Goal: Information Seeking & Learning: Learn about a topic

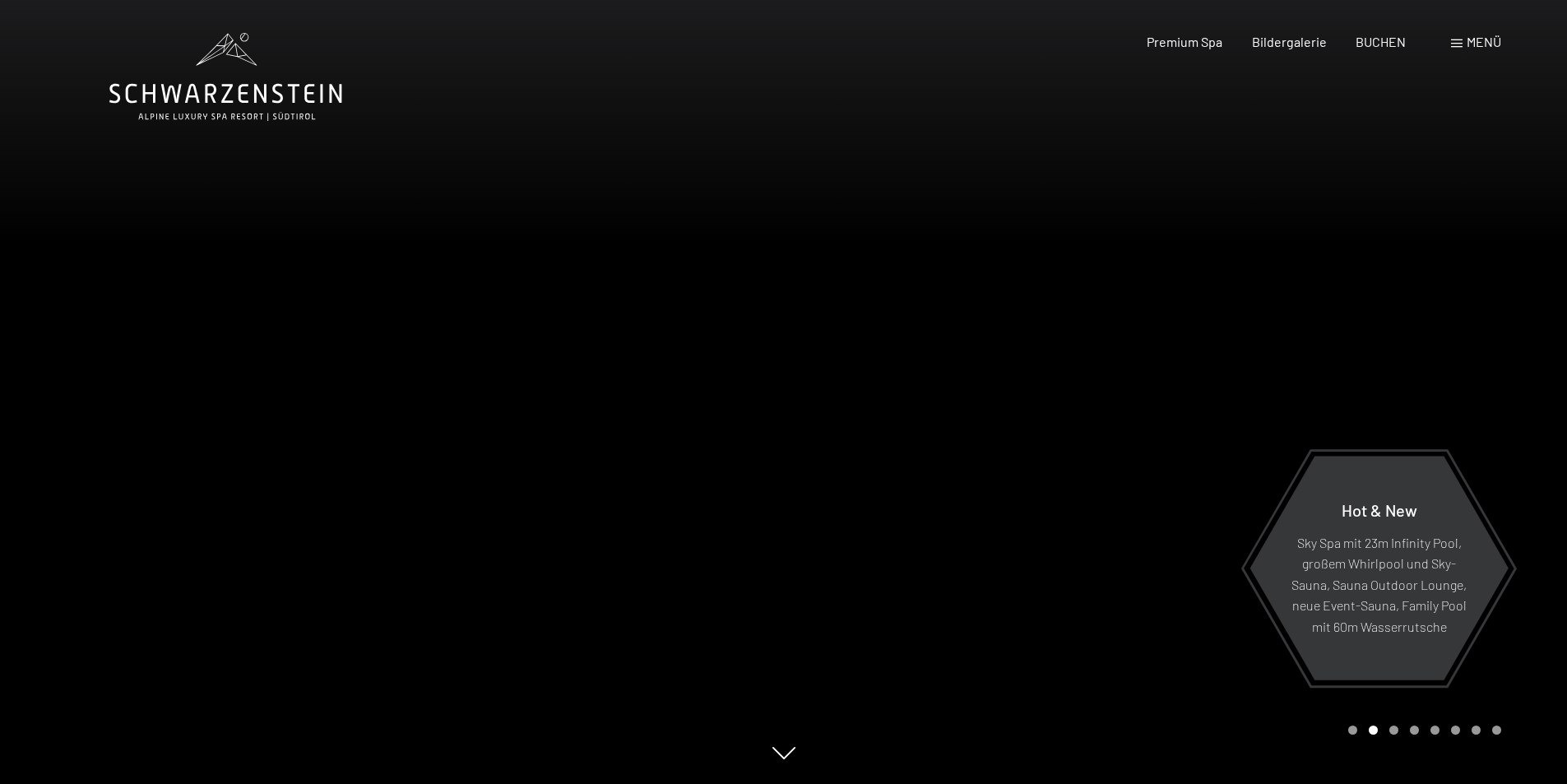
click at [1498, 48] on span "Menü" at bounding box center [1484, 41] width 34 height 16
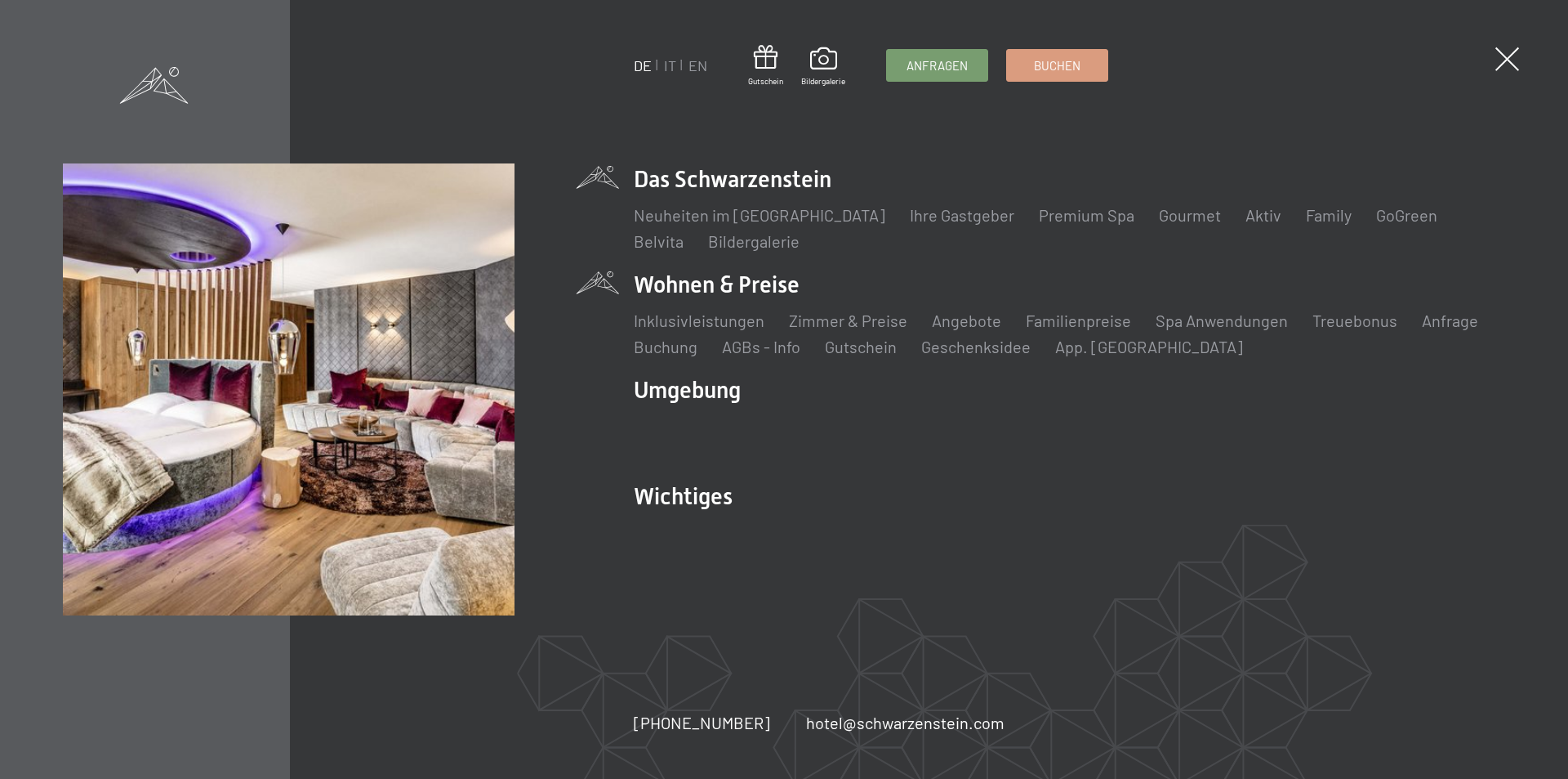
click at [674, 292] on li "Wohnen & Preise Inklusivleistungen [PERSON_NAME] & Preise Liste Angebote Liste …" at bounding box center [1069, 314] width 871 height 89
click at [814, 323] on link "Zimmer & Preise" at bounding box center [848, 321] width 118 height 19
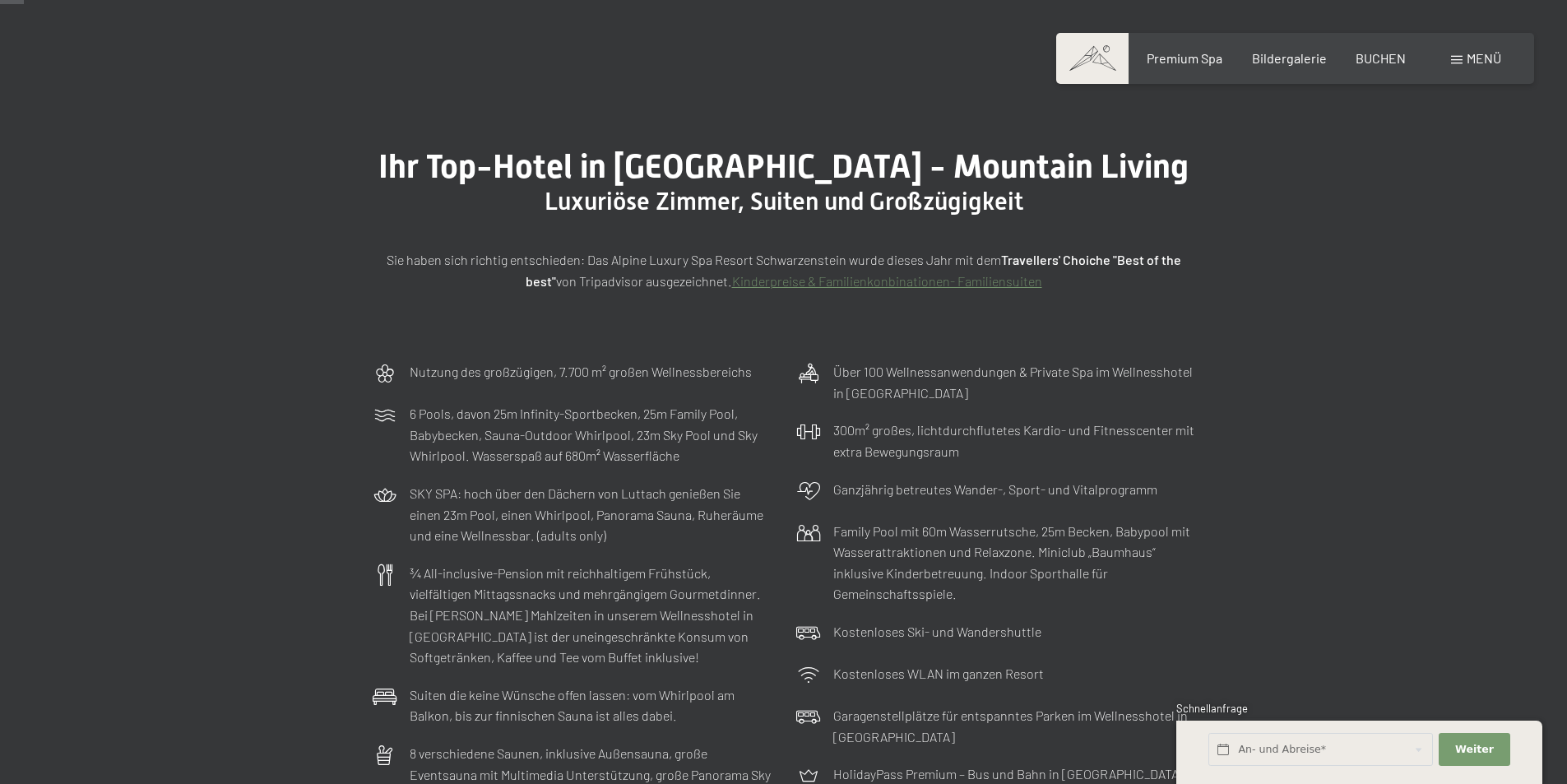
scroll to position [164, 0]
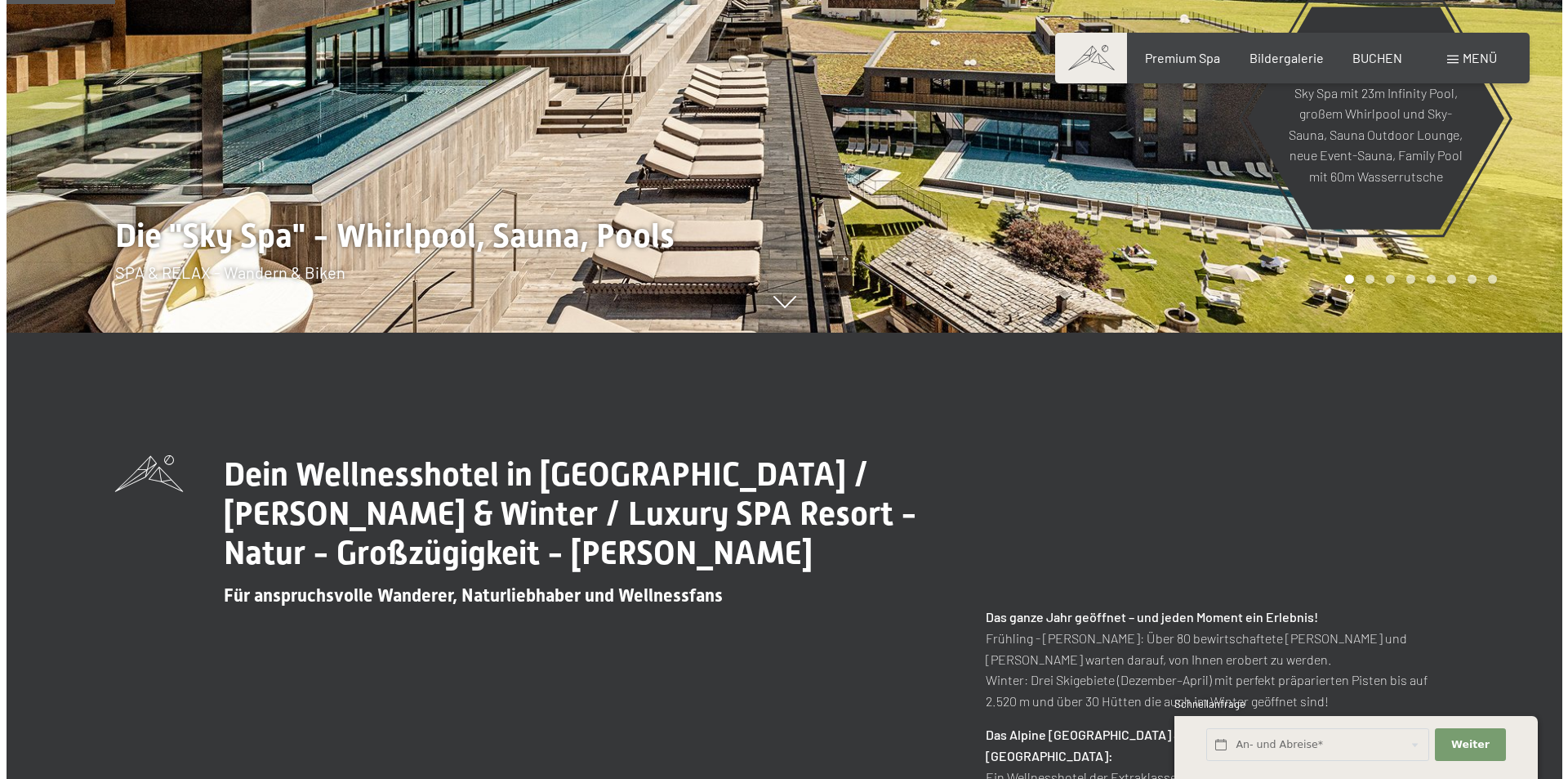
scroll to position [82, 0]
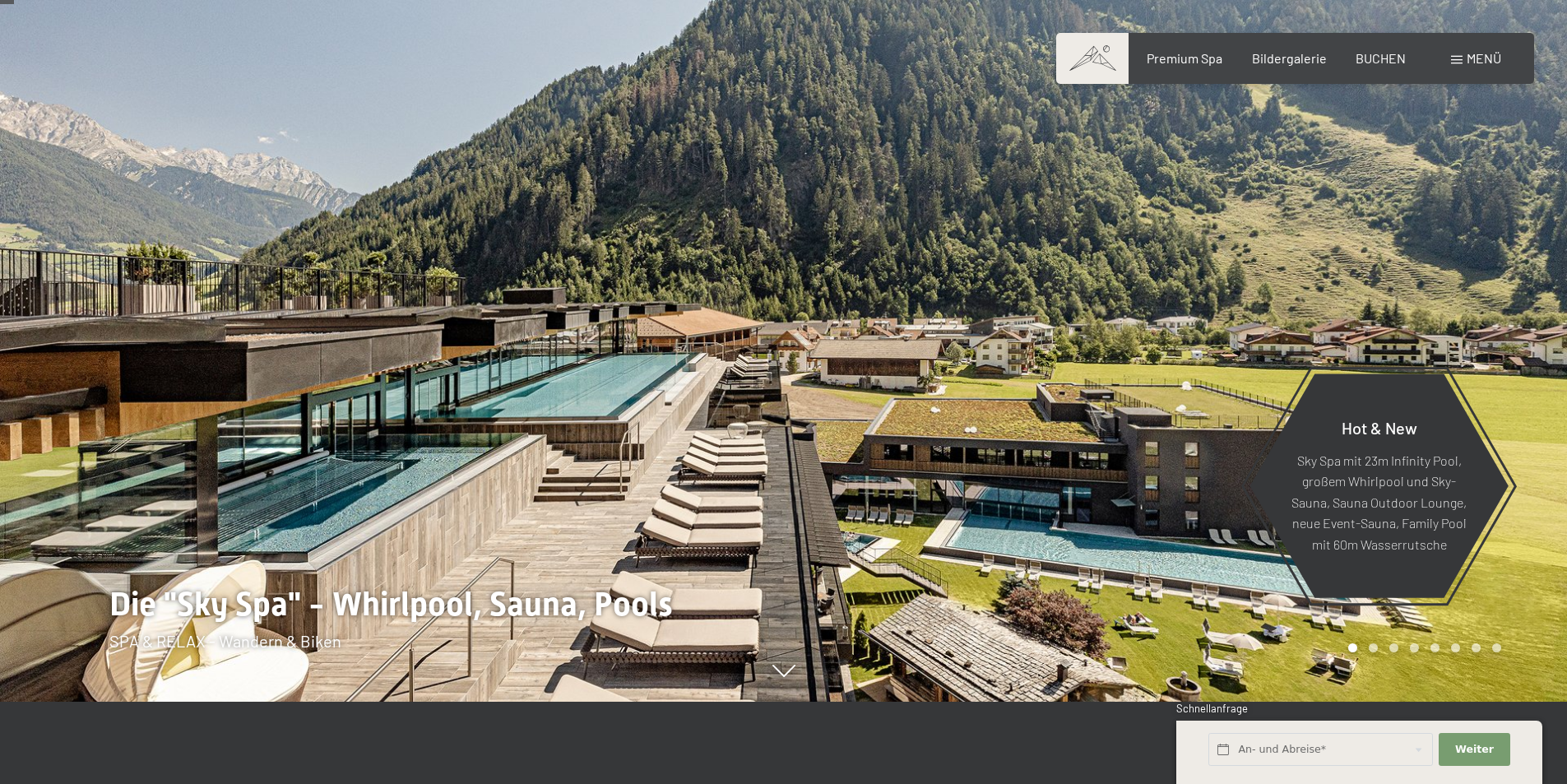
click at [1468, 59] on span "Menü" at bounding box center [1484, 58] width 34 height 16
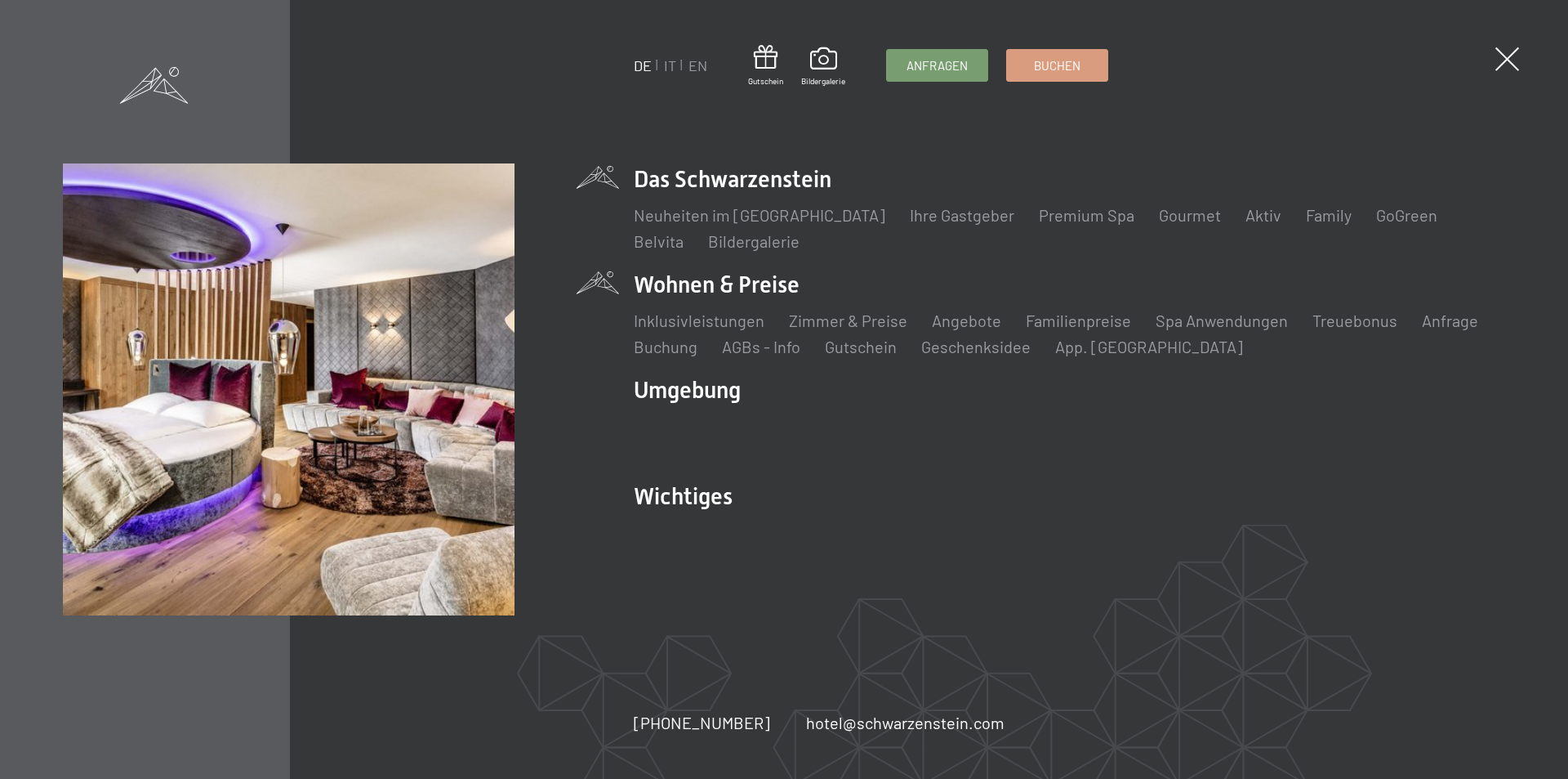
click at [712, 280] on li "Wohnen & Preise Inklusivleistungen [PERSON_NAME] & Preise Liste Angebote Liste …" at bounding box center [1069, 314] width 871 height 89
click at [717, 275] on li "Wohnen & Preise Inklusivleistungen [PERSON_NAME] & Preise Liste Angebote Liste …" at bounding box center [1069, 314] width 871 height 89
click at [674, 286] on li "Wohnen & Preise Inklusivleistungen [PERSON_NAME] & Preise Liste Angebote Liste …" at bounding box center [1069, 314] width 871 height 89
click at [674, 280] on li "Wohnen & Preise Inklusivleistungen [PERSON_NAME] & Preise Liste Angebote Liste …" at bounding box center [1069, 314] width 871 height 89
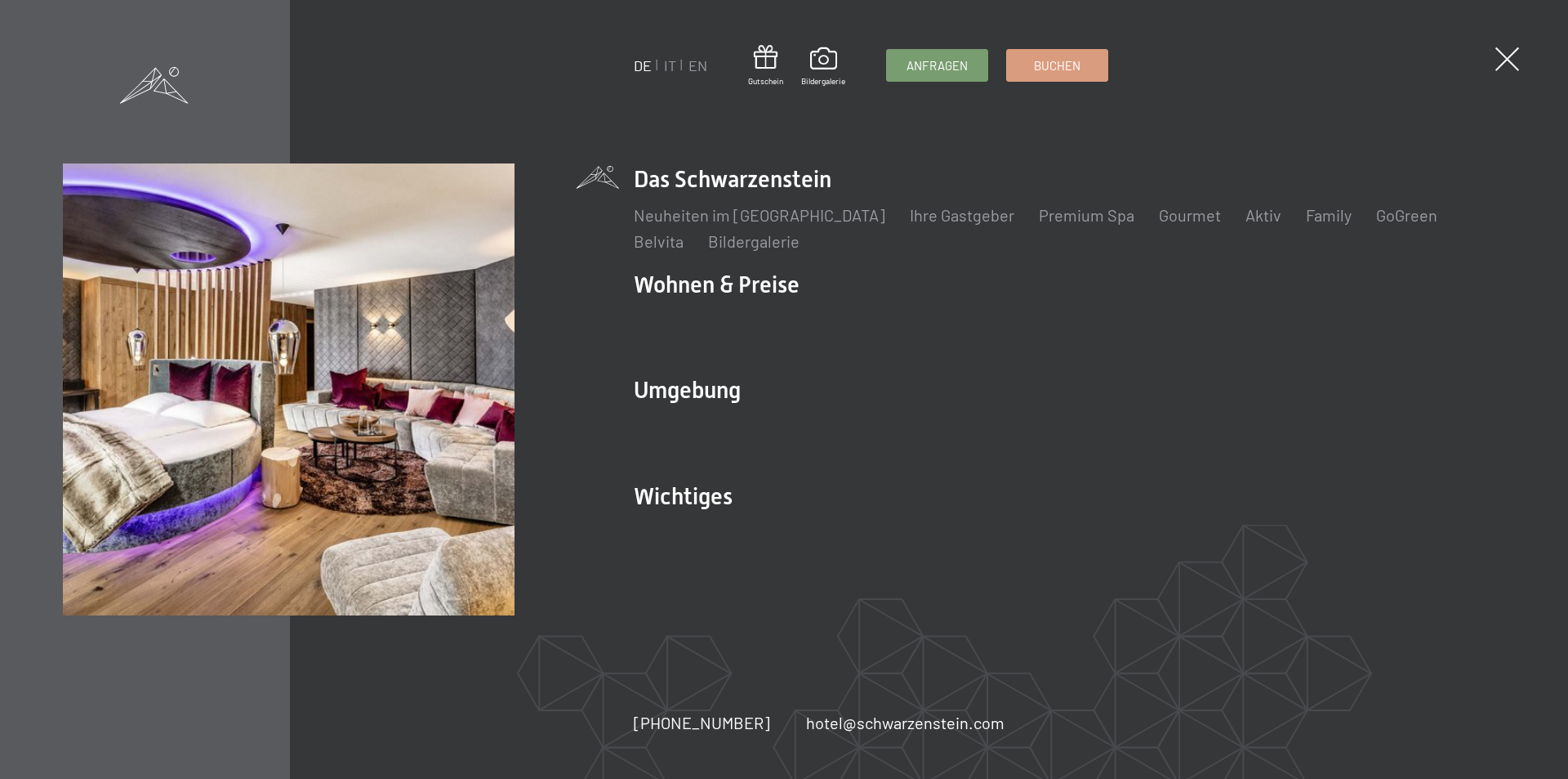
click at [590, 287] on div "DE IT EN Gutschein Bildergalerie Anfragen Buchen DE IT EN Das Schwarzenstein Ne…" at bounding box center [784, 389] width 1442 height 452
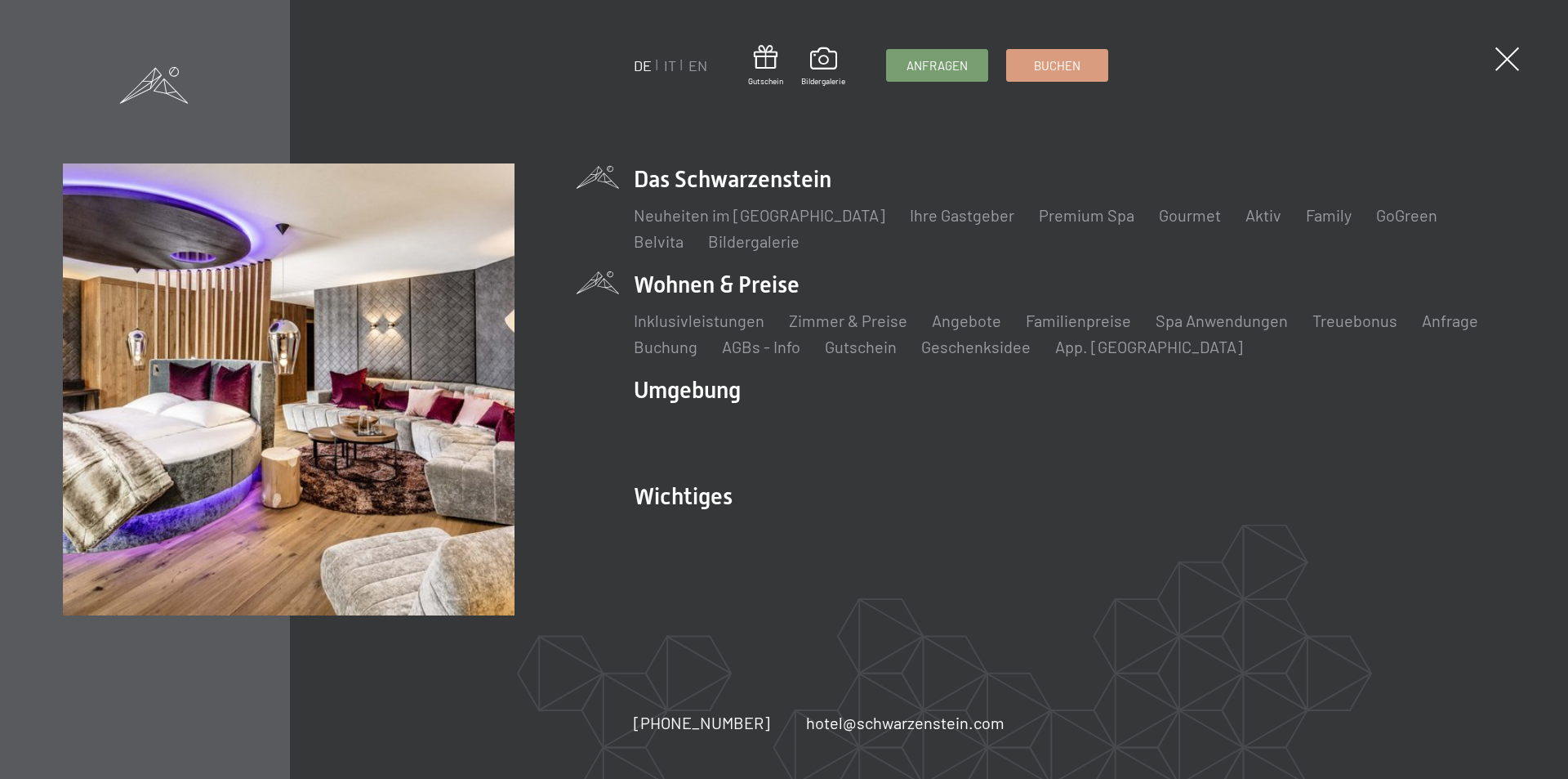
click at [668, 275] on li "Wohnen & Preise Inklusivleistungen [PERSON_NAME] & Preise Liste Angebote Liste …" at bounding box center [1069, 314] width 871 height 89
click at [748, 286] on li "Wohnen & Preise Inklusivleistungen [PERSON_NAME] & Preise Liste Angebote Liste …" at bounding box center [1069, 314] width 871 height 89
click at [819, 322] on link "Zimmer & Preise" at bounding box center [848, 321] width 118 height 19
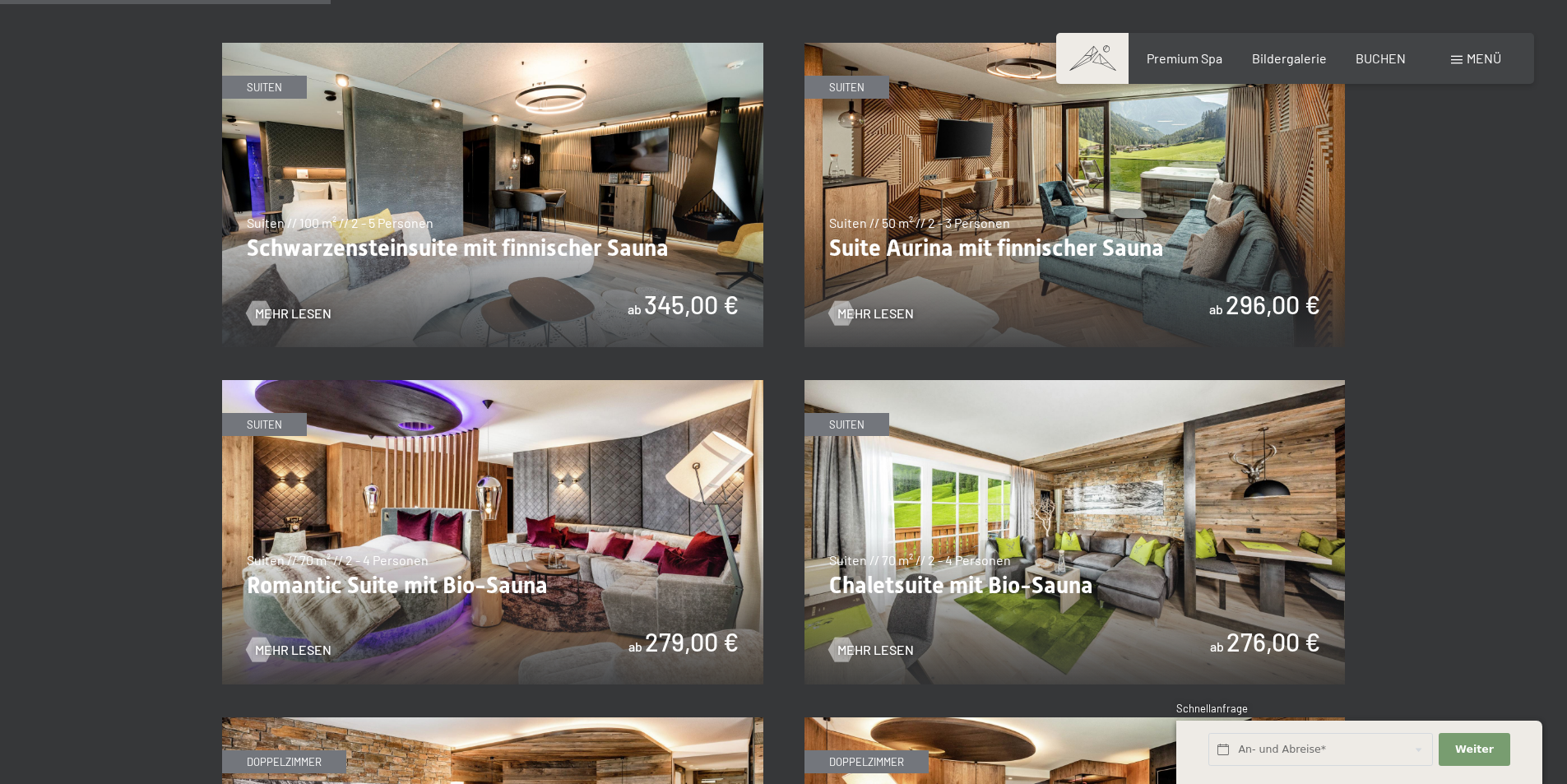
scroll to position [904, 0]
